Goal: Information Seeking & Learning: Learn about a topic

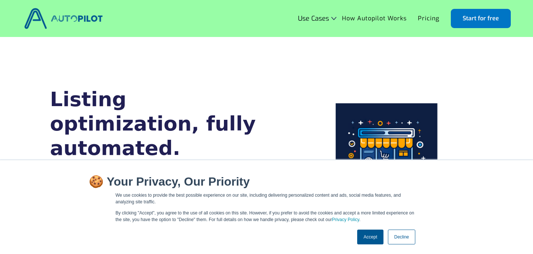
click at [363, 234] on link "Accept" at bounding box center [370, 237] width 26 height 15
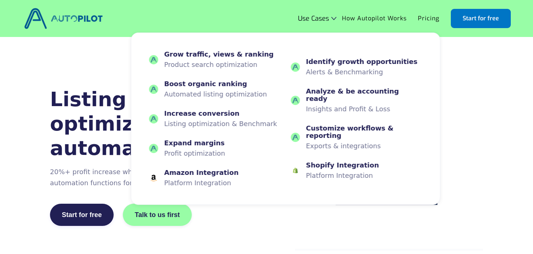
click at [324, 17] on div "Use Cases" at bounding box center [313, 18] width 31 height 7
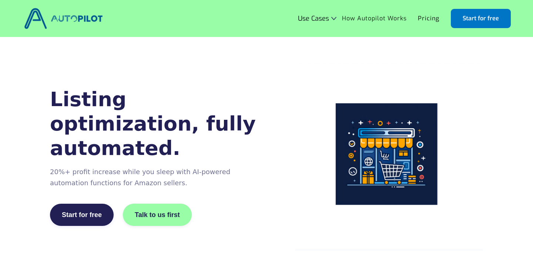
click at [412, 16] on link "How Autopilot Works" at bounding box center [375, 18] width 76 height 14
click at [437, 16] on link "Pricing" at bounding box center [429, 18] width 33 height 14
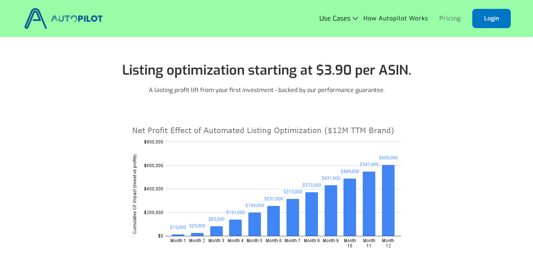
click at [447, 21] on link "Pricing" at bounding box center [450, 18] width 33 height 14
click at [454, 16] on link "Pricing" at bounding box center [450, 18] width 33 height 14
click at [385, 18] on link "How Autopilot Works" at bounding box center [396, 18] width 76 height 14
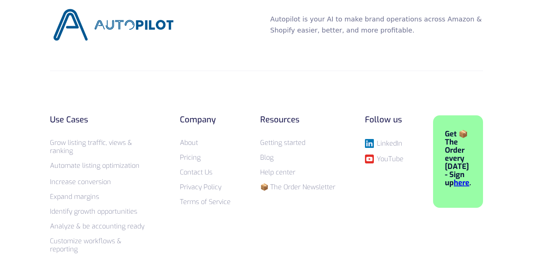
scroll to position [1717, 0]
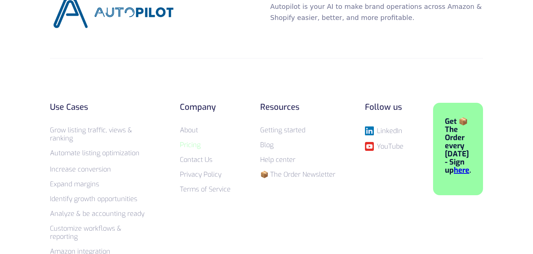
click at [197, 143] on link "Pricing" at bounding box center [190, 145] width 21 height 9
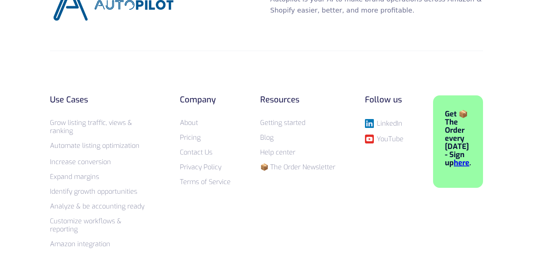
scroll to position [543, 0]
